Goal: Task Accomplishment & Management: Manage account settings

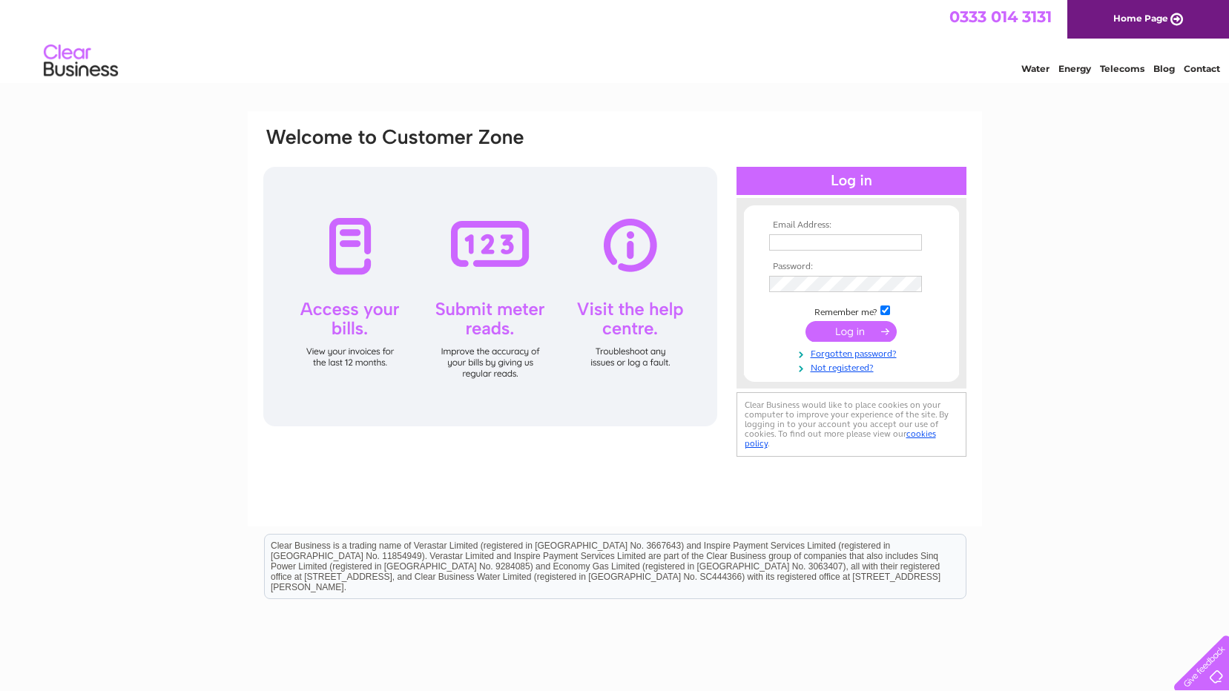
type input "[EMAIL_ADDRESS][DOMAIN_NAME]"
click at [806, 331] on input "submit" at bounding box center [850, 331] width 91 height 21
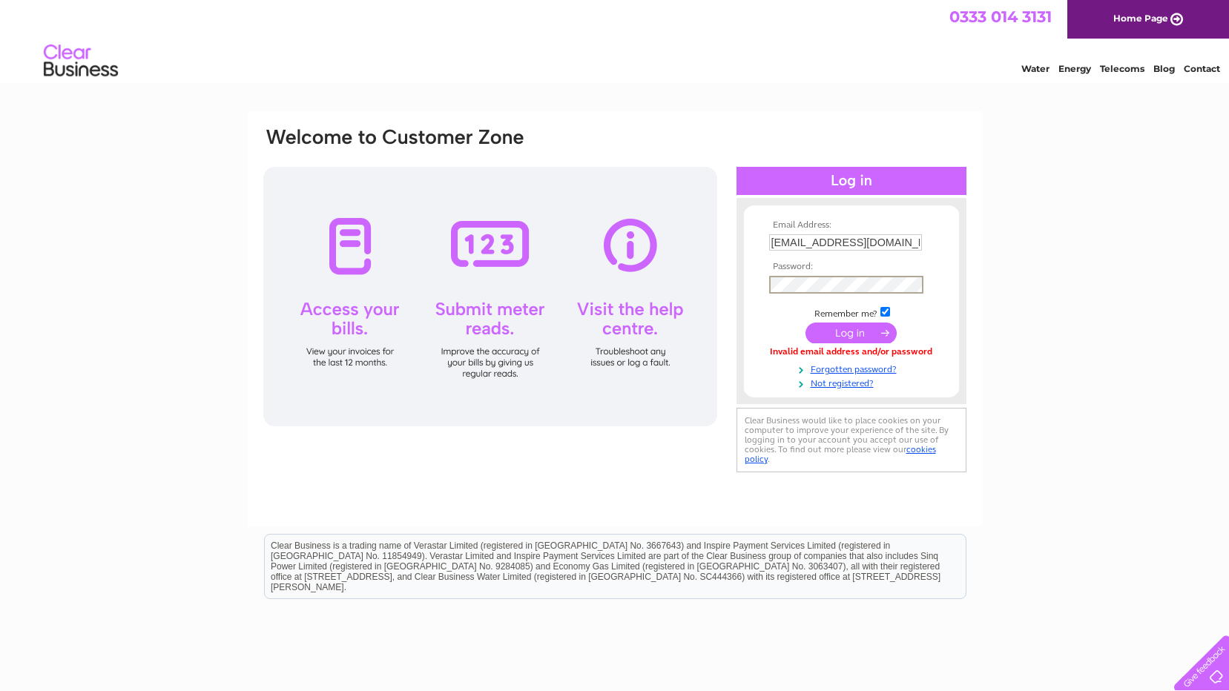
click at [843, 331] on input "submit" at bounding box center [850, 333] width 91 height 21
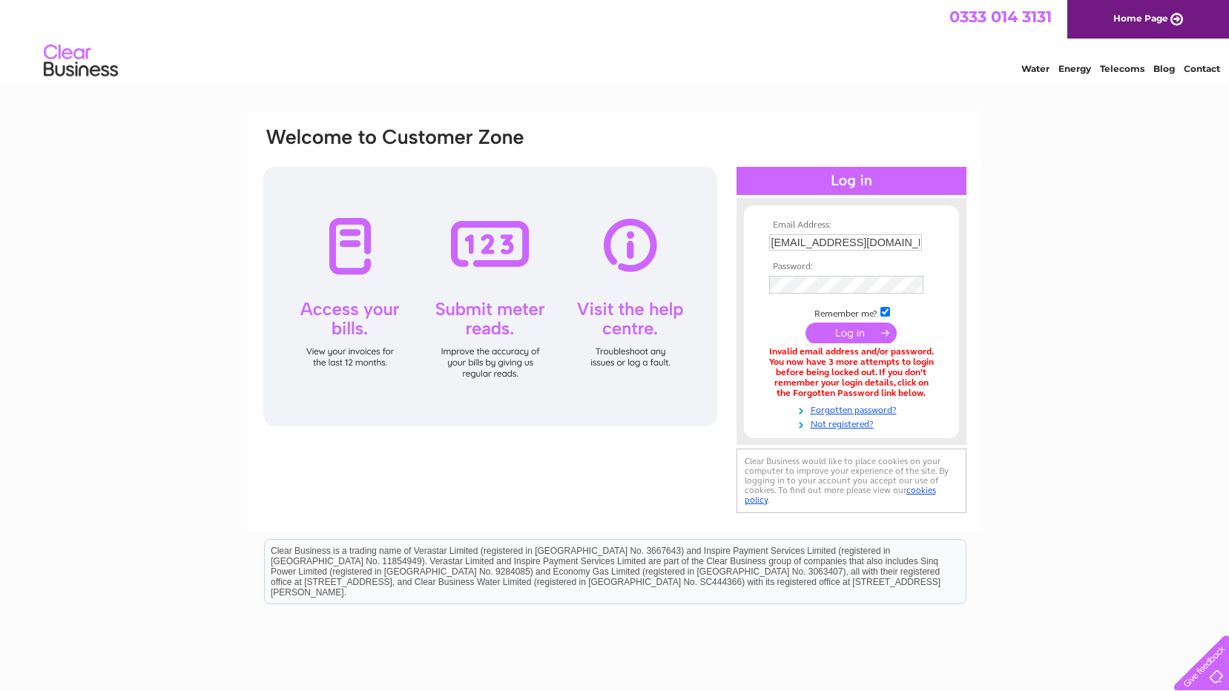
click at [1117, 202] on div "Email Address: andoverturfco@outlook.com Password: Forgotten password?" at bounding box center [614, 448] width 1229 height 674
click at [859, 326] on input "submit" at bounding box center [850, 331] width 91 height 21
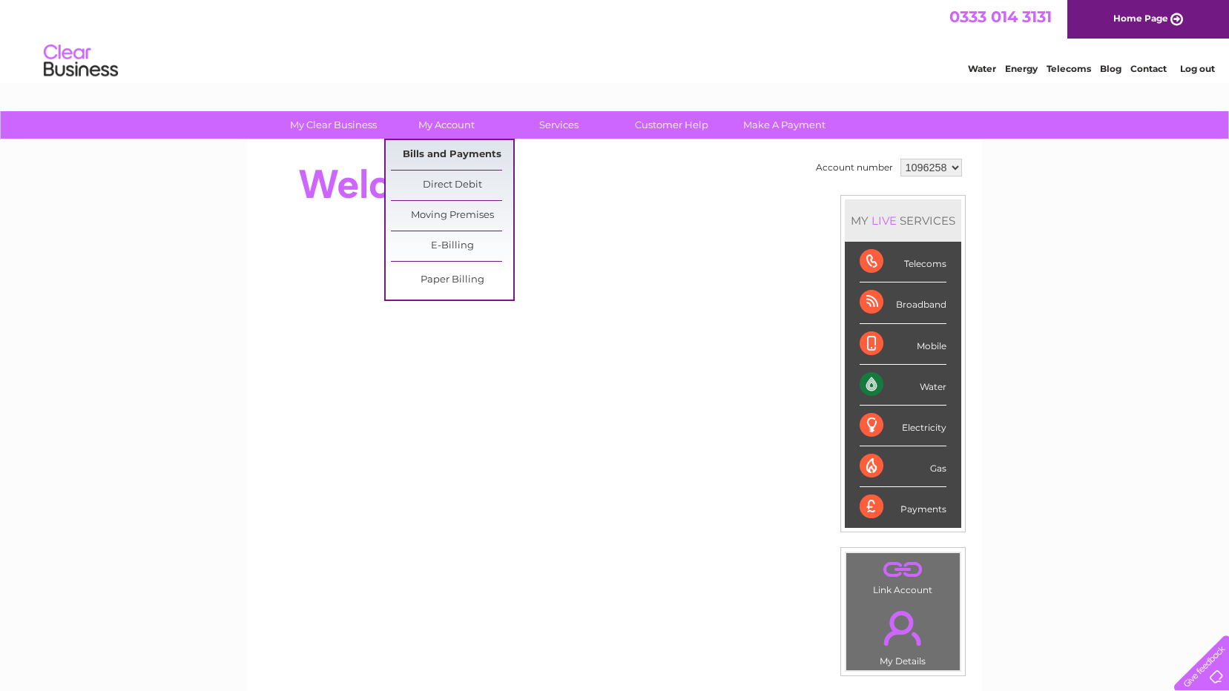
click at [454, 151] on link "Bills and Payments" at bounding box center [452, 155] width 122 height 30
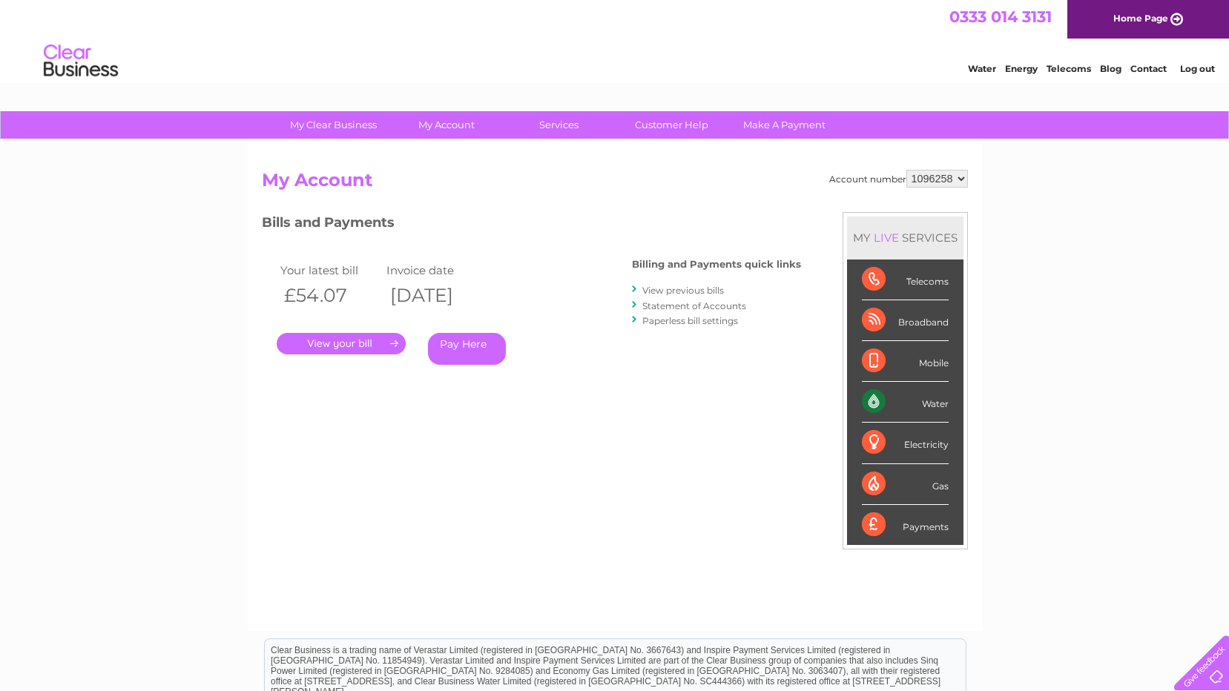
click at [312, 340] on link "." at bounding box center [341, 344] width 129 height 22
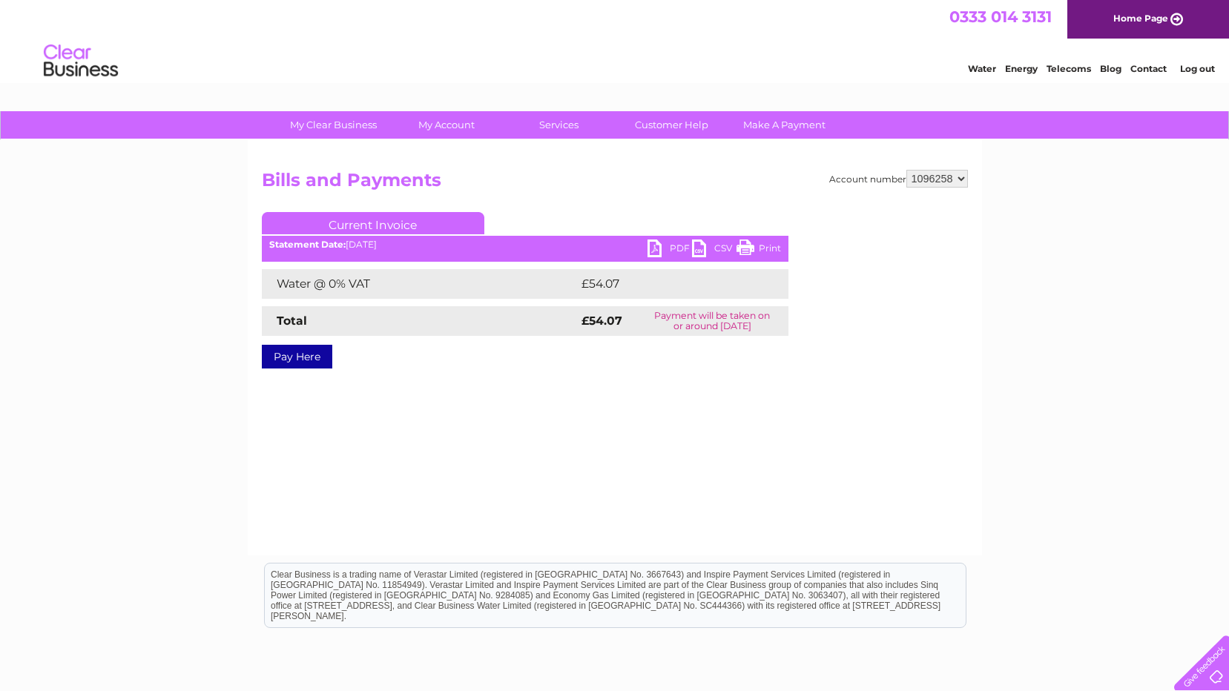
click at [654, 250] on link "PDF" at bounding box center [669, 251] width 44 height 22
click at [1198, 67] on link "Log out" at bounding box center [1197, 68] width 35 height 11
